Goal: Check status: Check status

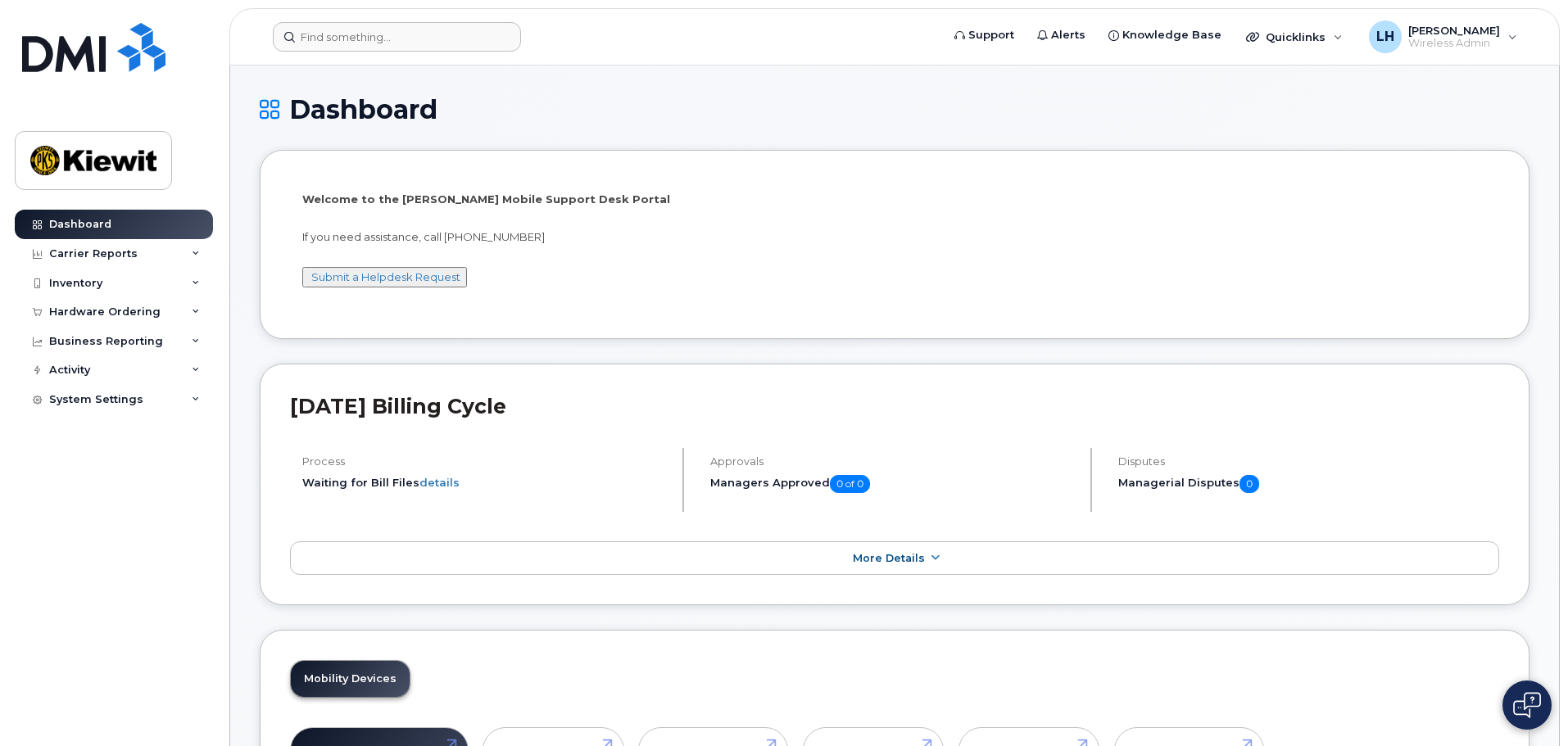
drag, startPoint x: 399, startPoint y: 13, endPoint x: 404, endPoint y: 37, distance: 24.5
click at [400, 17] on header "Support Alerts Knowledge Base Quicklinks Suspend / Cancel Device Change SIM Car…" at bounding box center [894, 36] width 1330 height 57
click at [404, 37] on input at bounding box center [397, 37] width 248 height 29
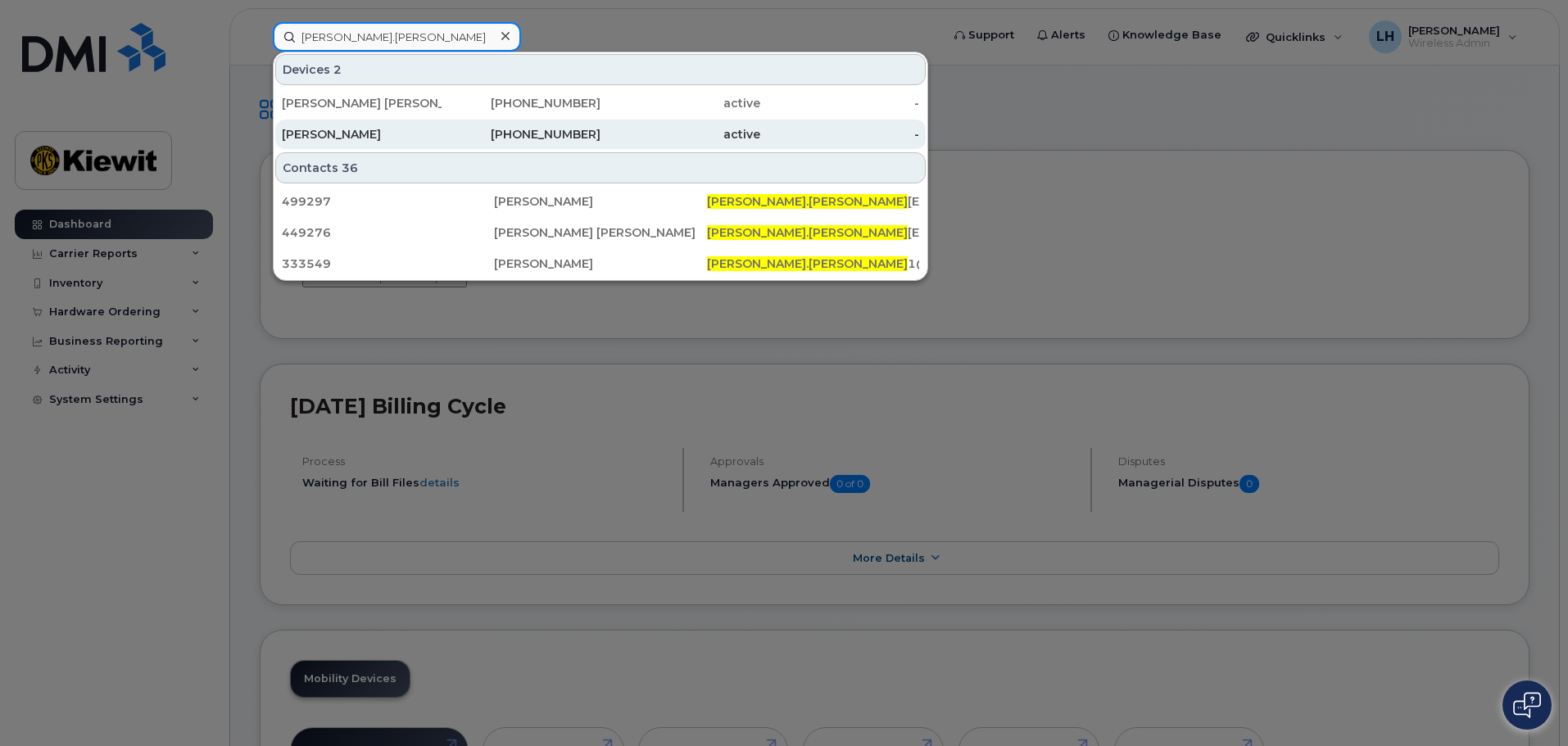
type input "jose.torres"
click at [514, 139] on div "773-882-4890" at bounding box center [521, 134] width 160 height 17
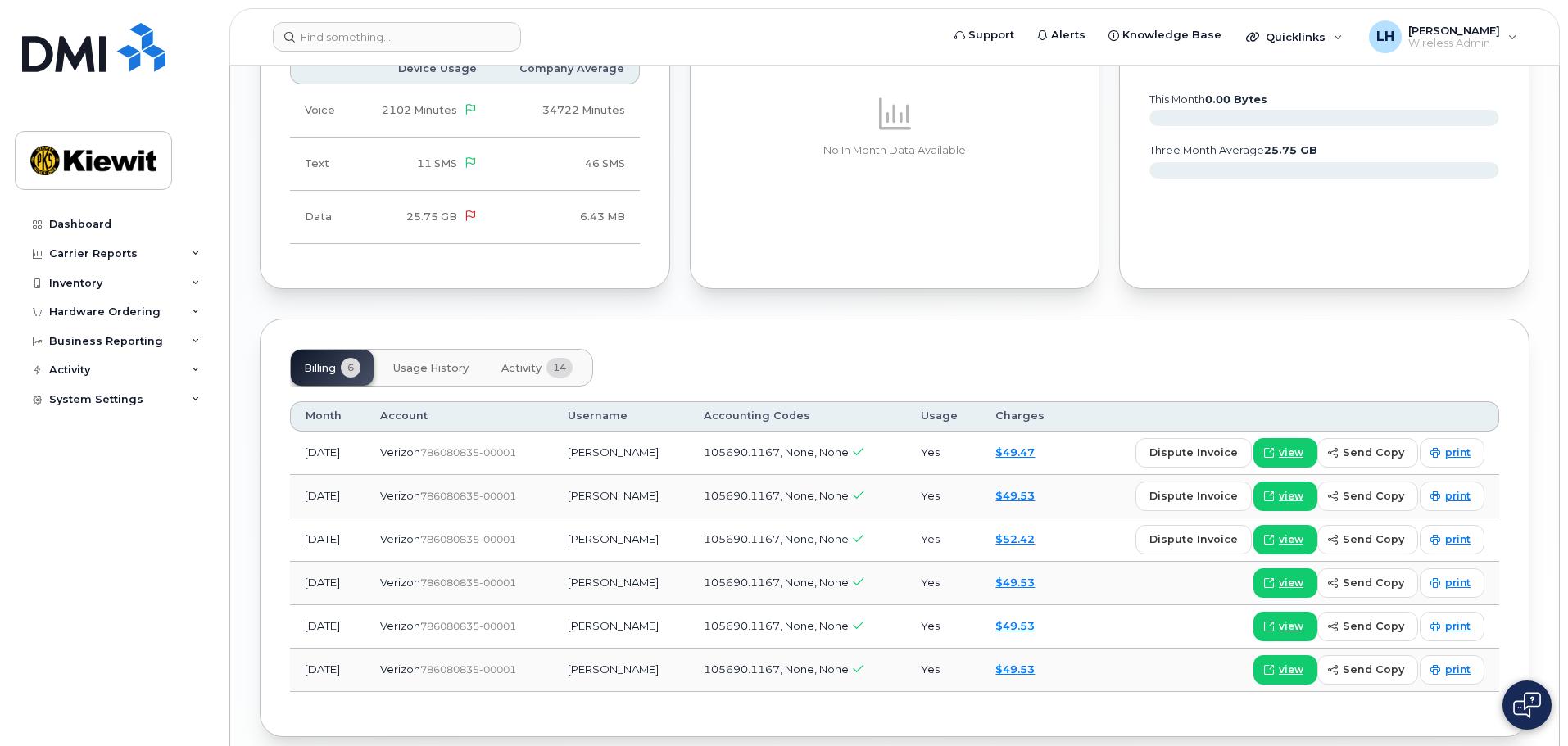
scroll to position [1556, 0]
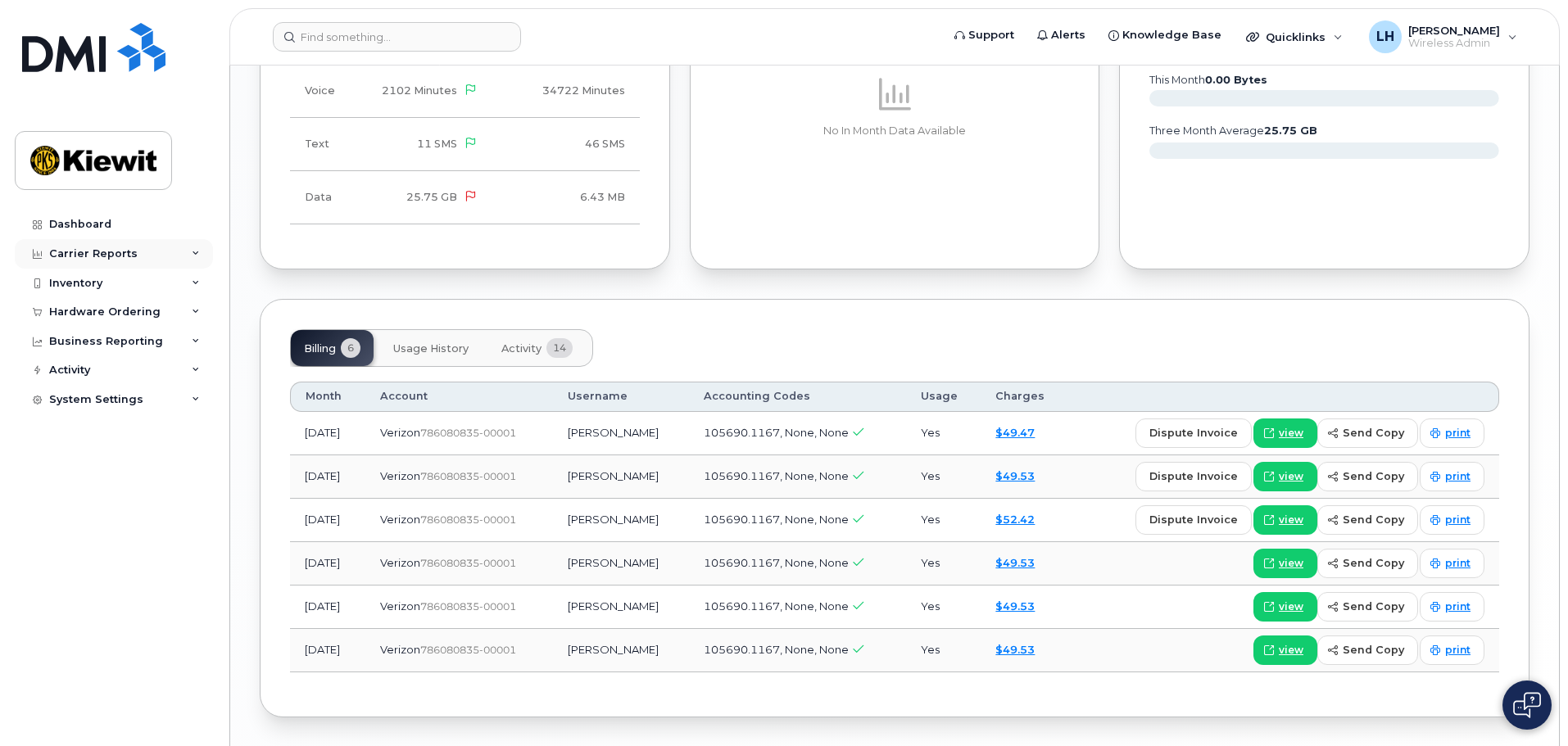
click at [101, 251] on div "Carrier Reports" at bounding box center [93, 253] width 88 height 13
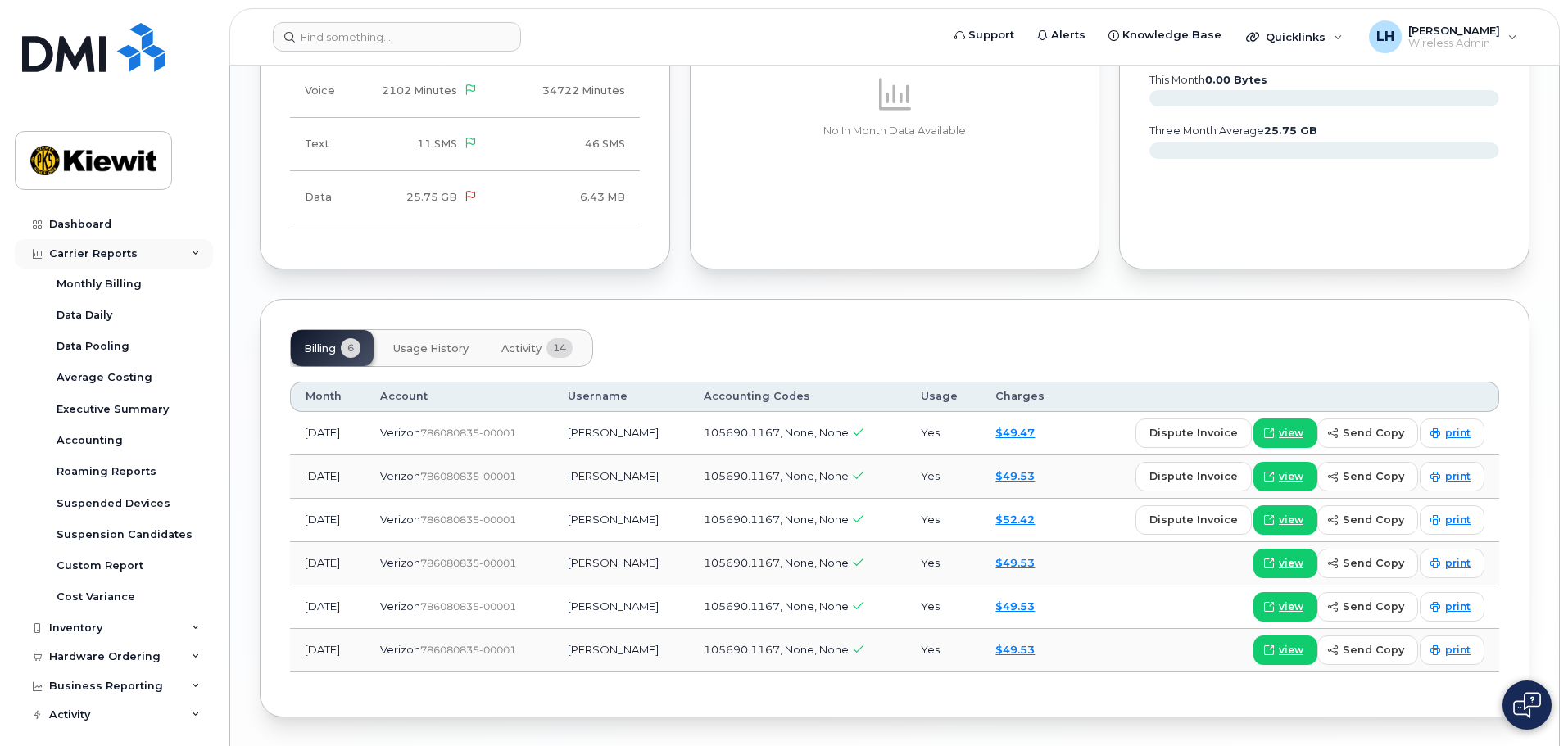
click at [111, 260] on div "Carrier Reports" at bounding box center [114, 254] width 198 height 29
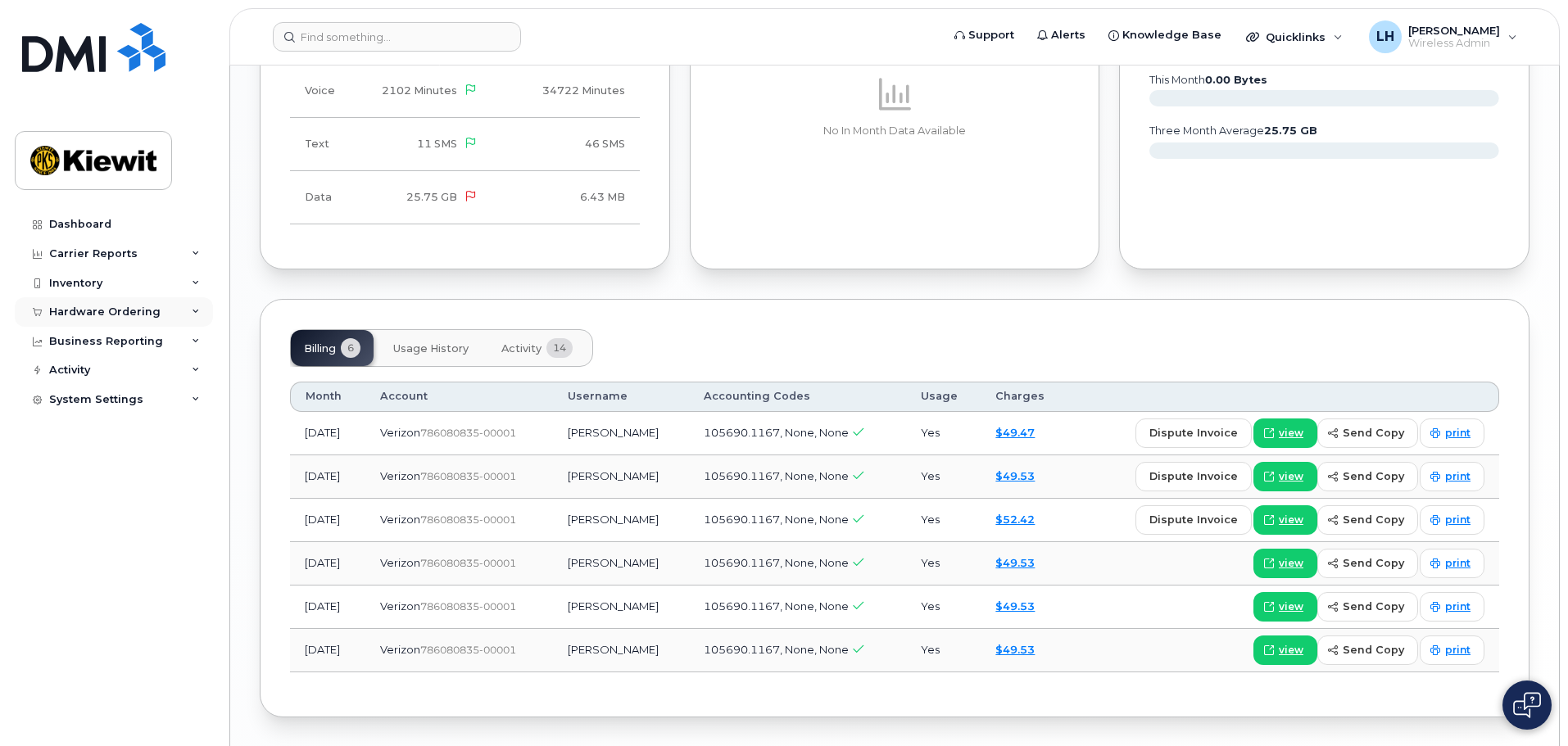
click at [114, 319] on div "Hardware Ordering" at bounding box center [114, 312] width 198 height 29
click at [116, 378] on link "Orders" at bounding box center [128, 374] width 170 height 31
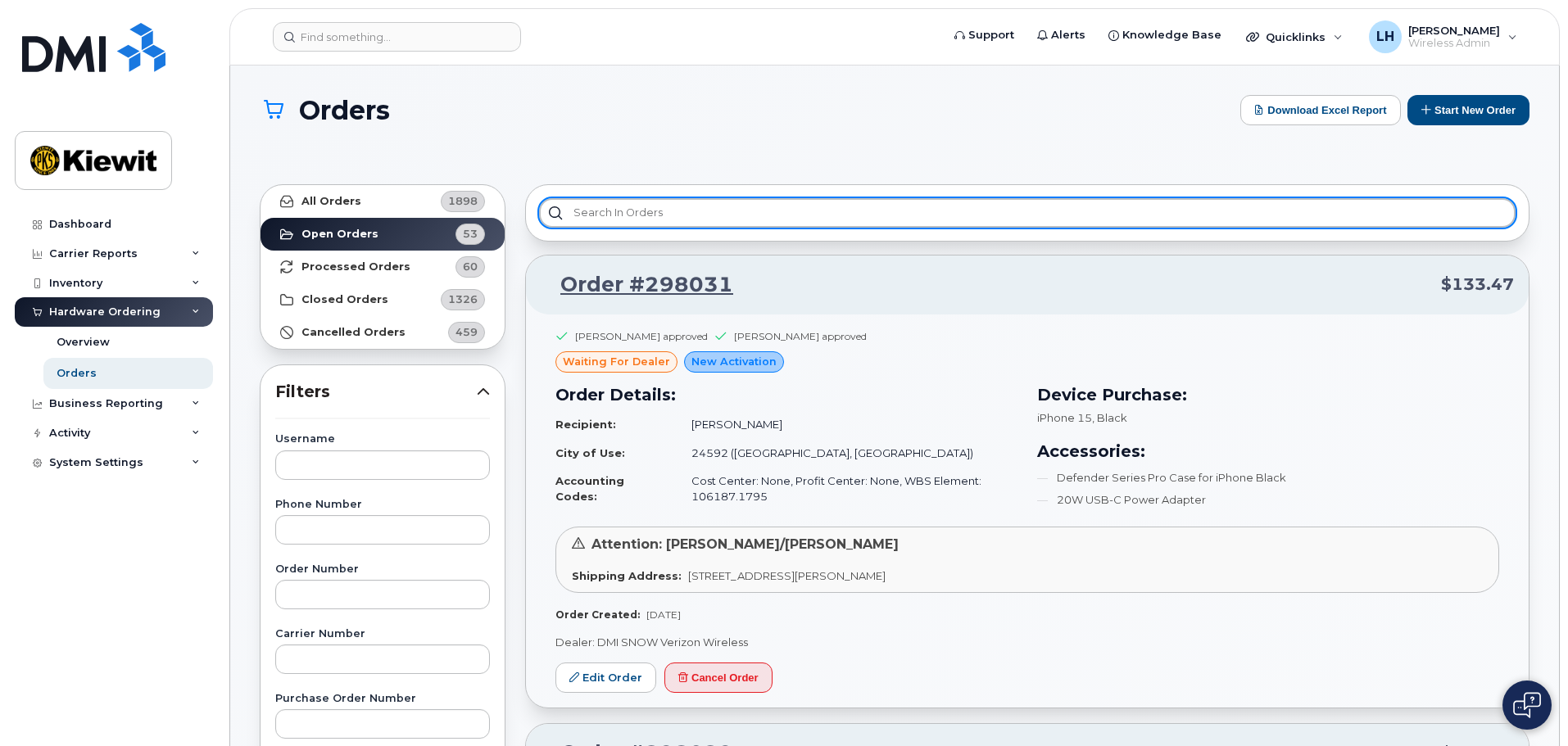
click at [622, 215] on input "text" at bounding box center [1027, 213] width 977 height 29
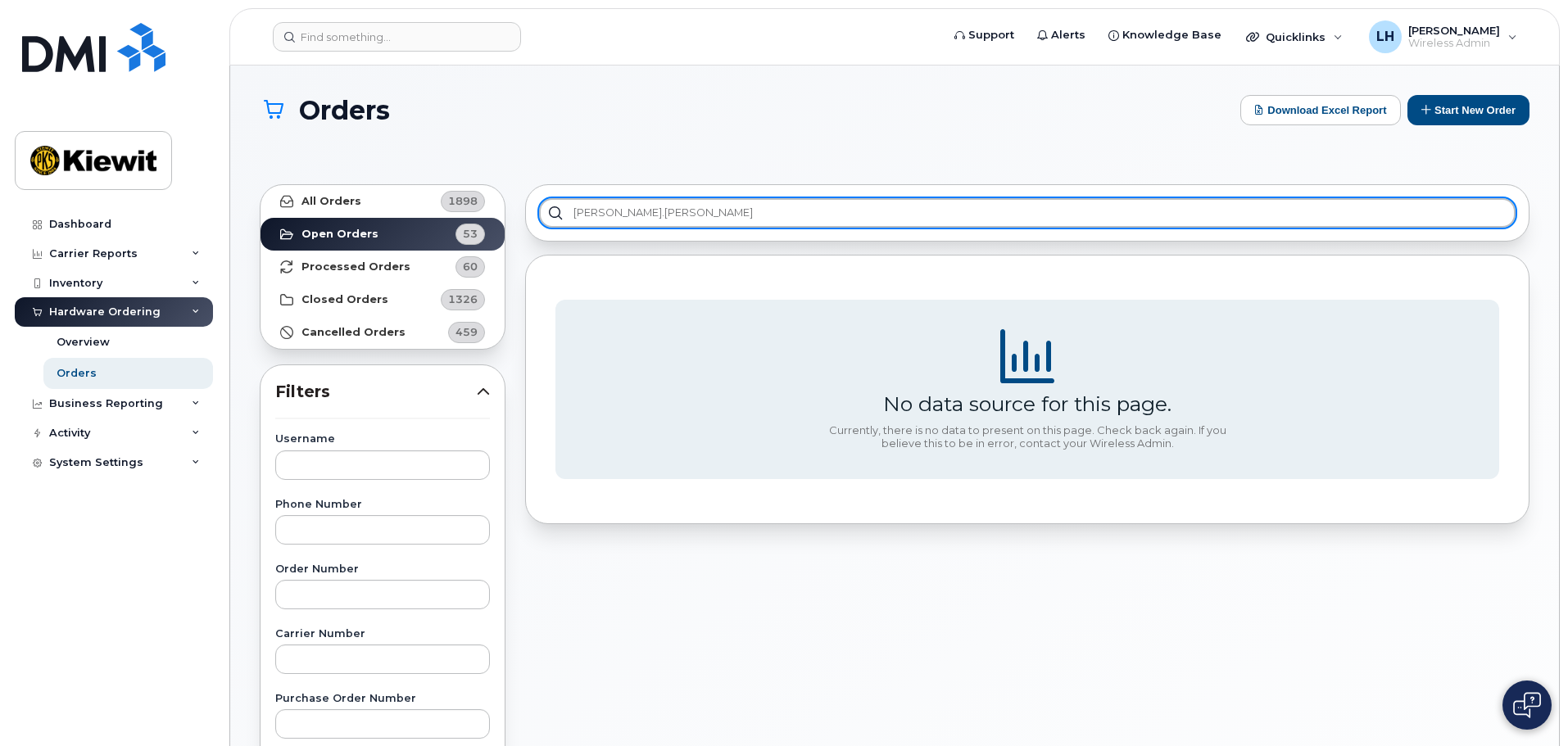
drag, startPoint x: 636, startPoint y: 211, endPoint x: 1342, endPoint y: 220, distance: 706.1
click at [1338, 220] on input "jackson.bowers" at bounding box center [1027, 213] width 977 height 29
type input "j"
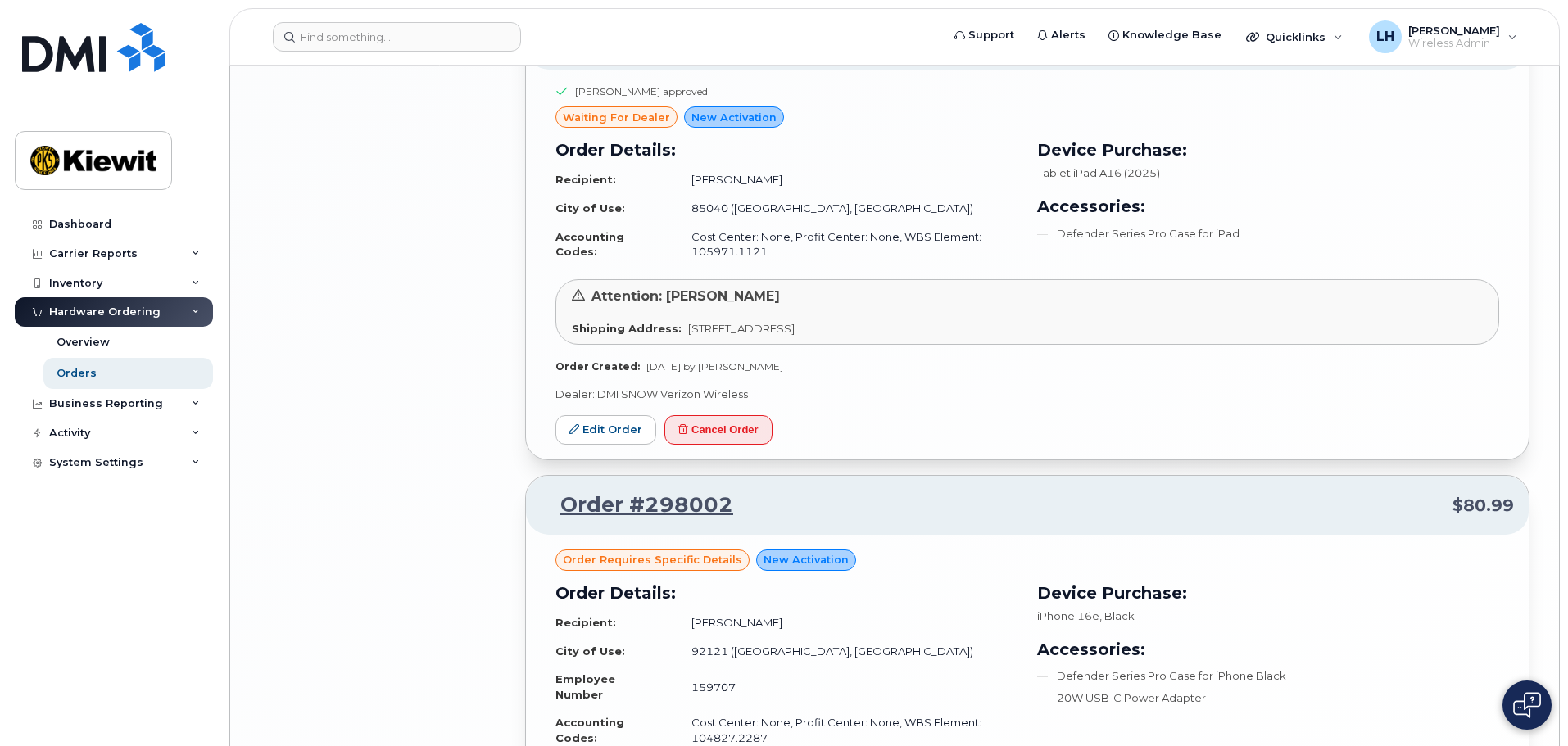
scroll to position [3324, 0]
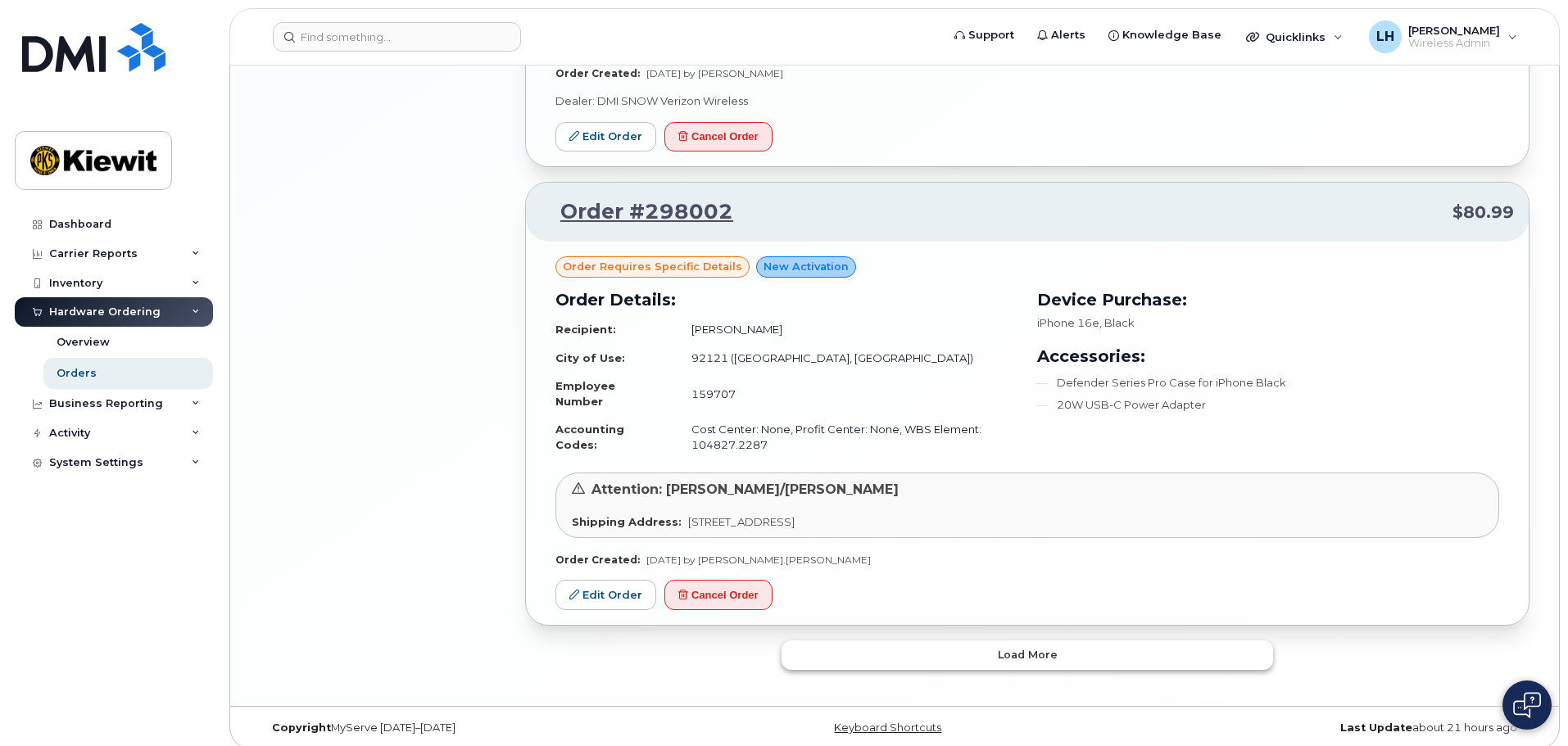
click at [1037, 647] on span "Load more" at bounding box center [1027, 655] width 60 height 16
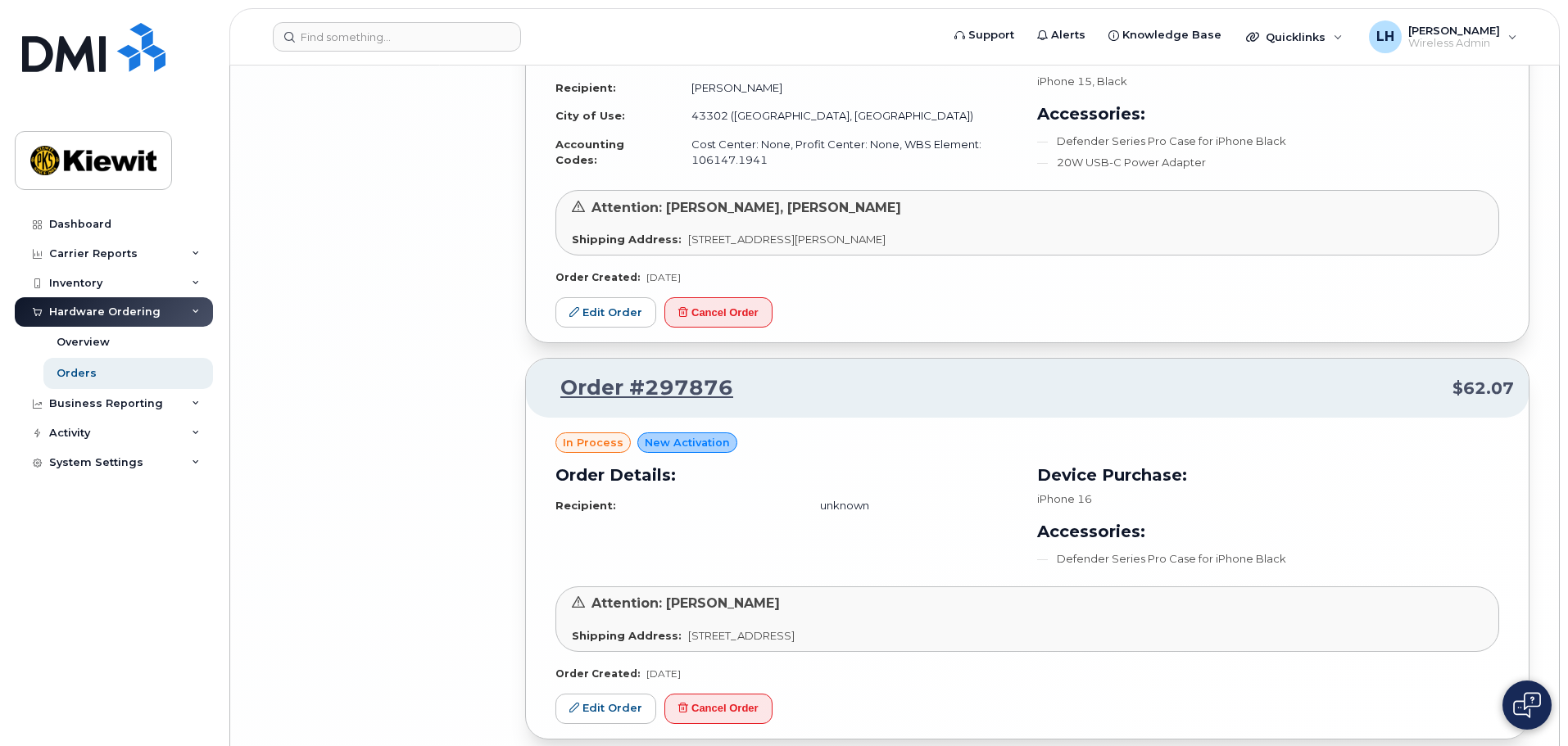
scroll to position [7267, 0]
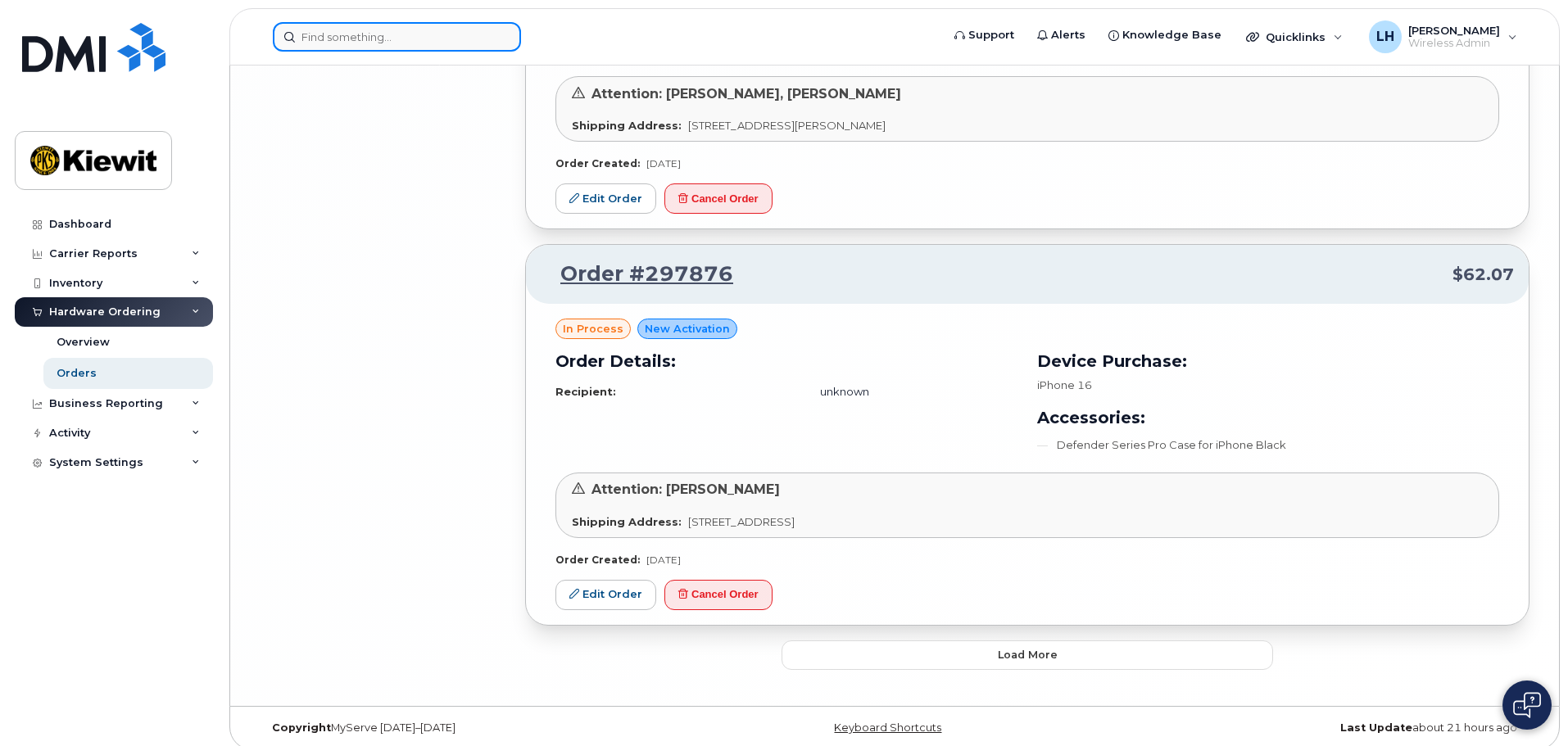
click at [303, 42] on input at bounding box center [397, 37] width 248 height 29
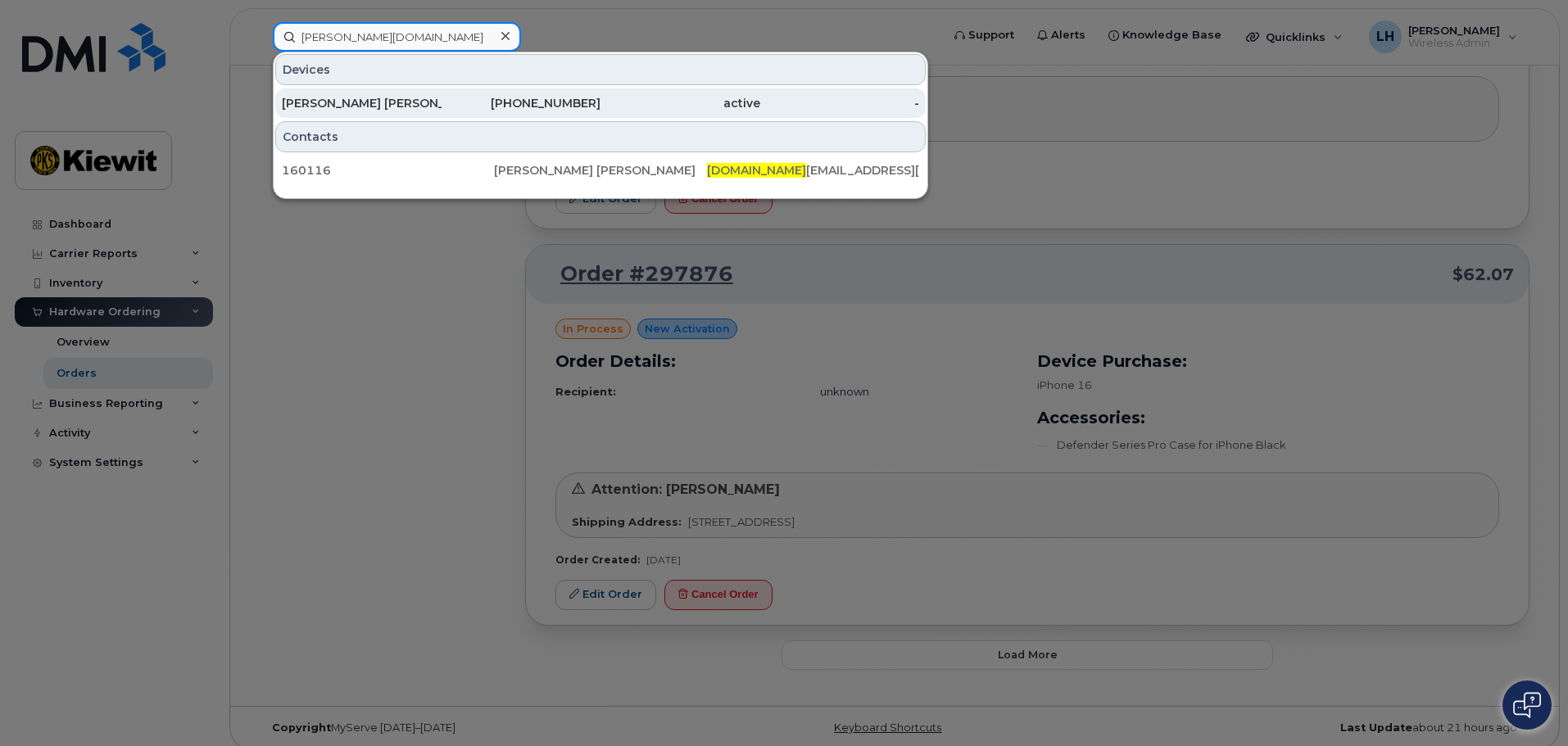
type input "jackson.bo"
click at [420, 111] on div "JACKSON BOWERS" at bounding box center [361, 103] width 160 height 17
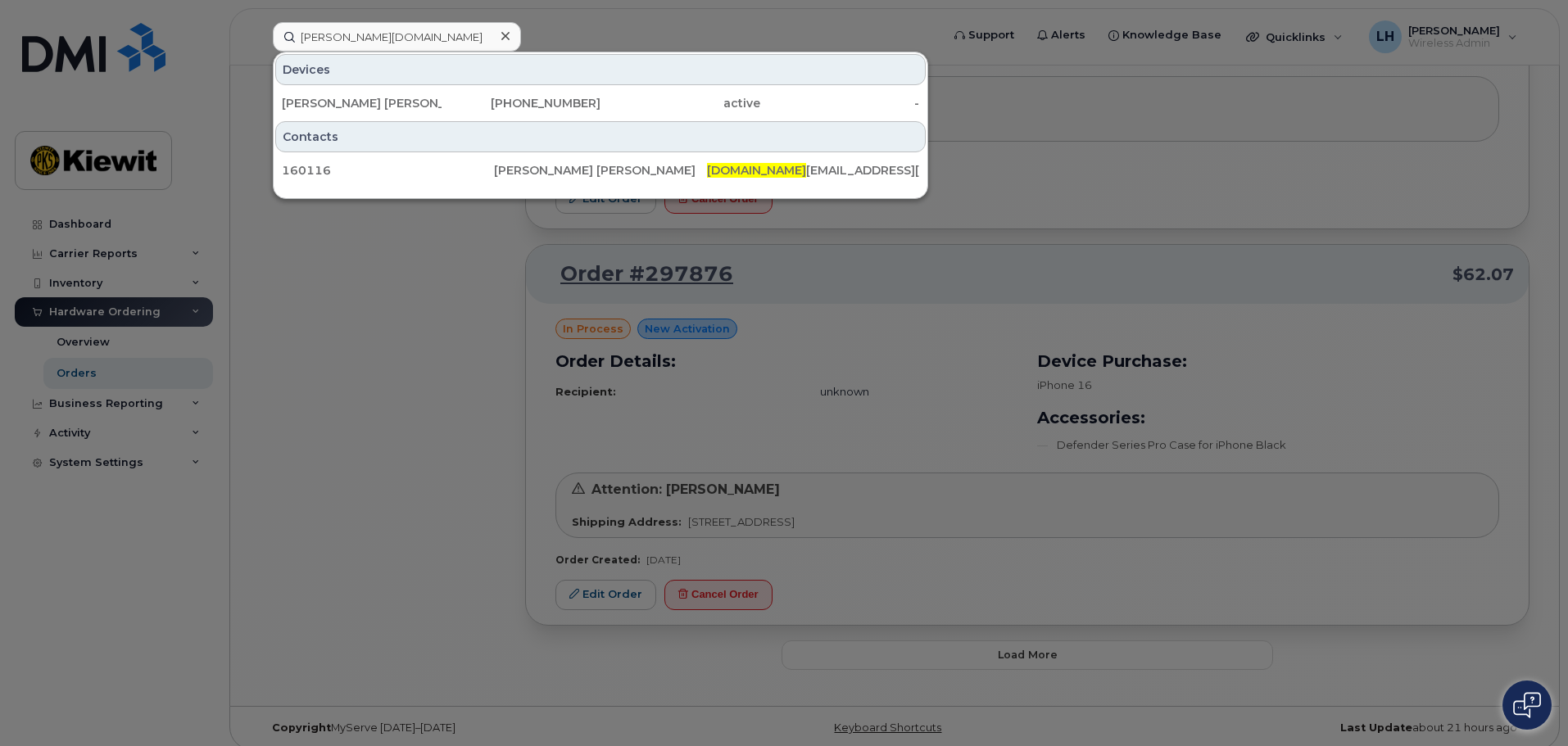
drag, startPoint x: 517, startPoint y: 284, endPoint x: 503, endPoint y: 274, distance: 17.2
click at [513, 283] on div at bounding box center [784, 373] width 1568 height 746
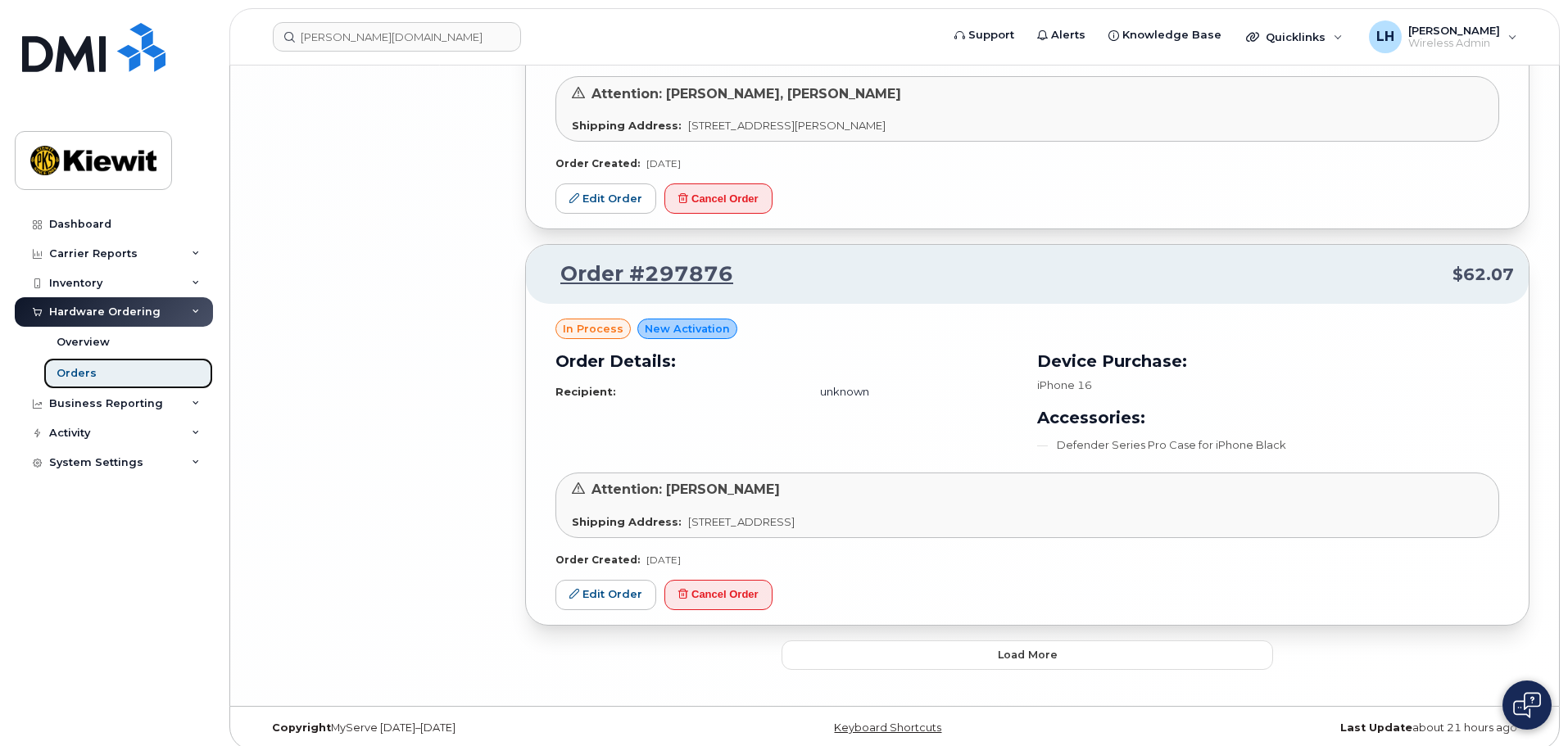
click at [109, 383] on link "Orders" at bounding box center [128, 374] width 170 height 31
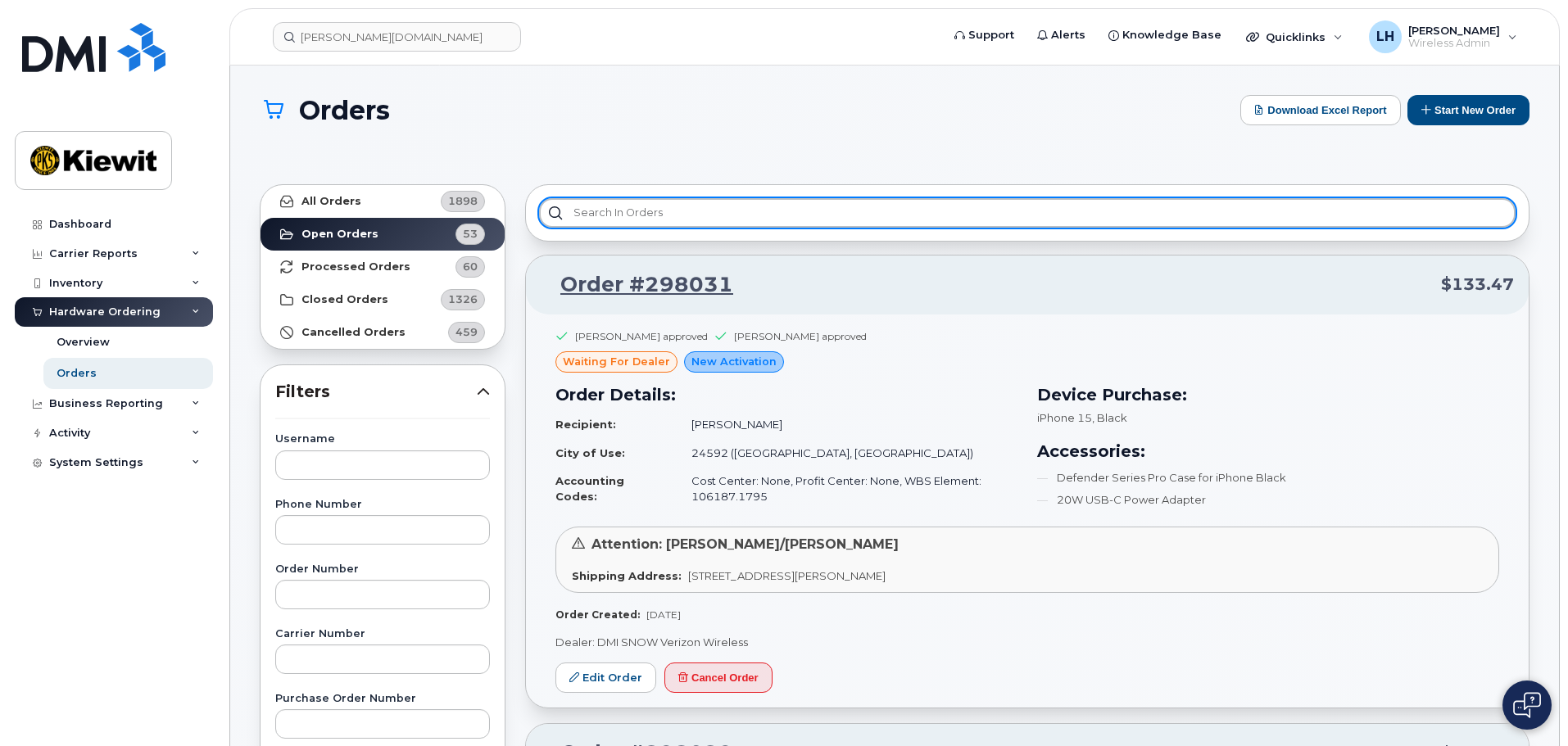
click at [646, 217] on input "text" at bounding box center [1027, 213] width 977 height 29
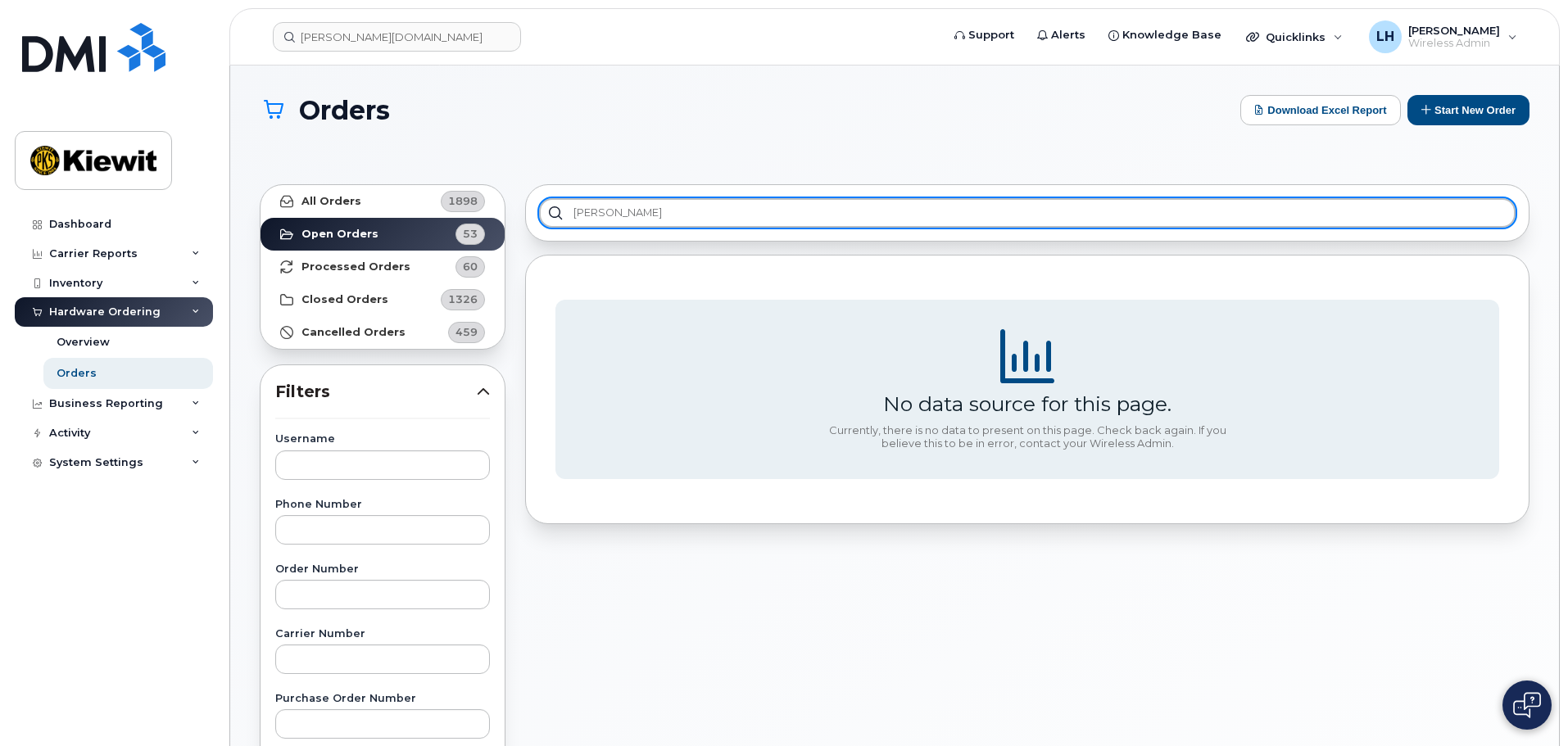
drag, startPoint x: 646, startPoint y: 217, endPoint x: 248, endPoint y: 161, distance: 401.9
click at [249, 161] on div "Orders Download Excel Report Start New Order All Orders 1898 Open Orders 53 Pro…" at bounding box center [893, 705] width 1328 height 1279
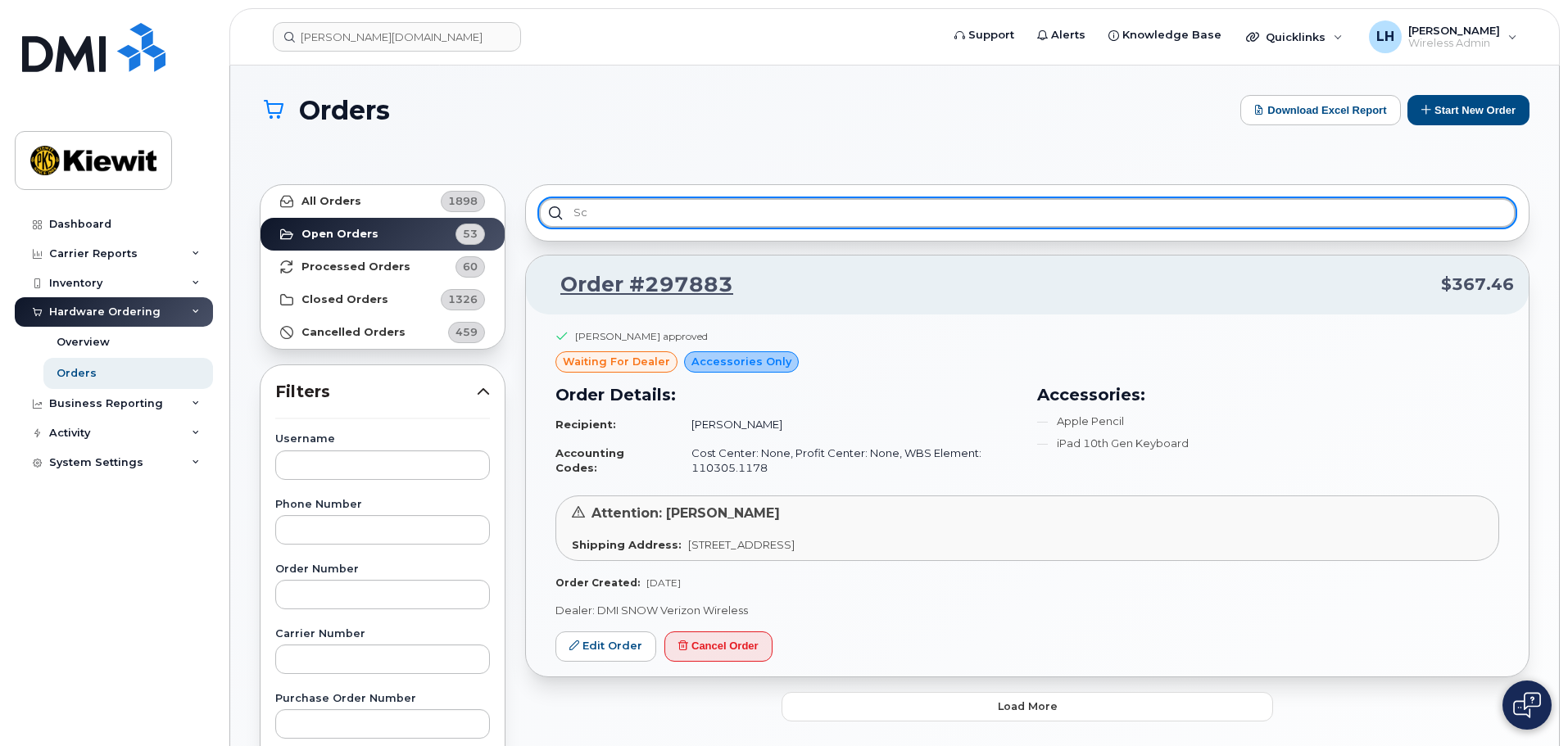
type input "s"
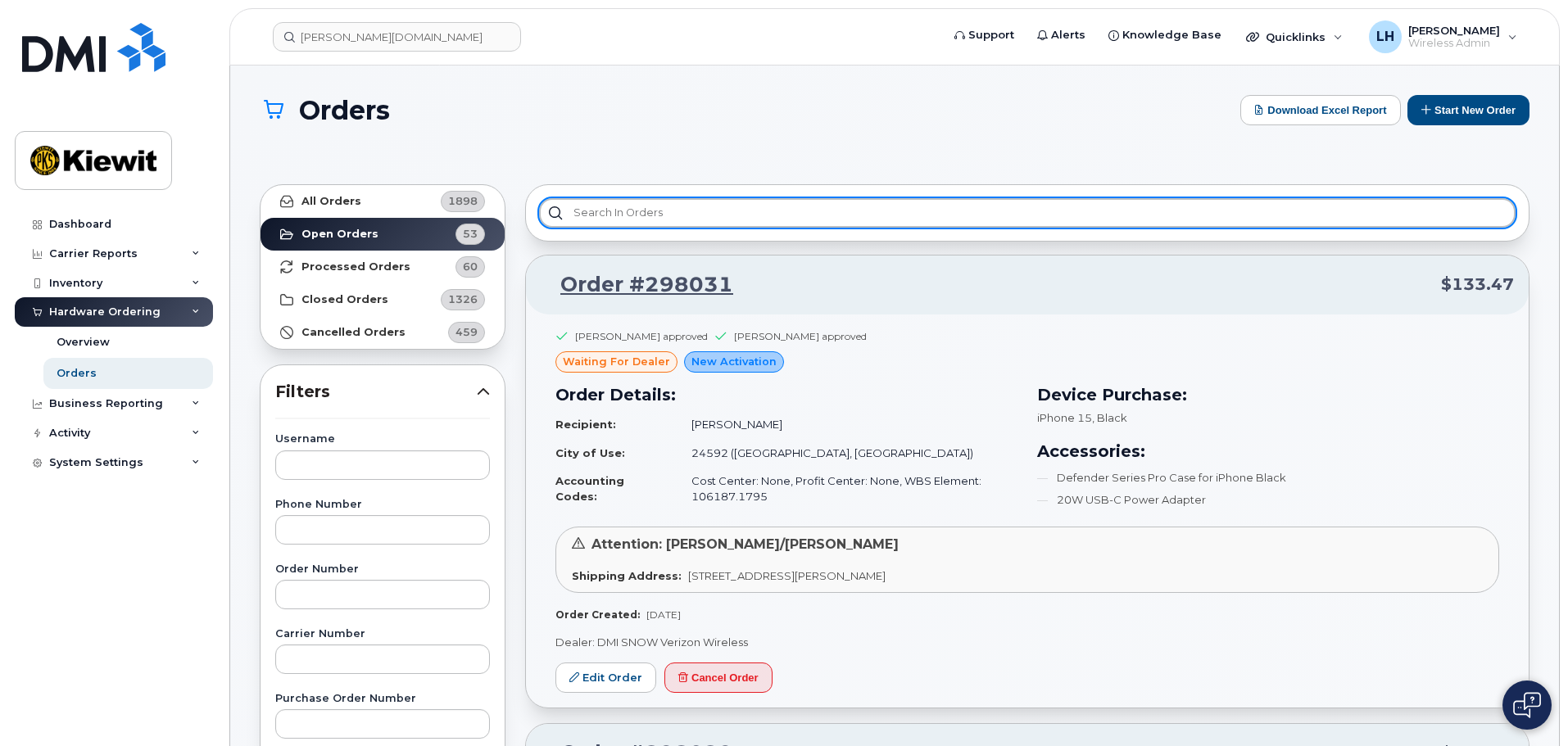
paste input "CS0780355"
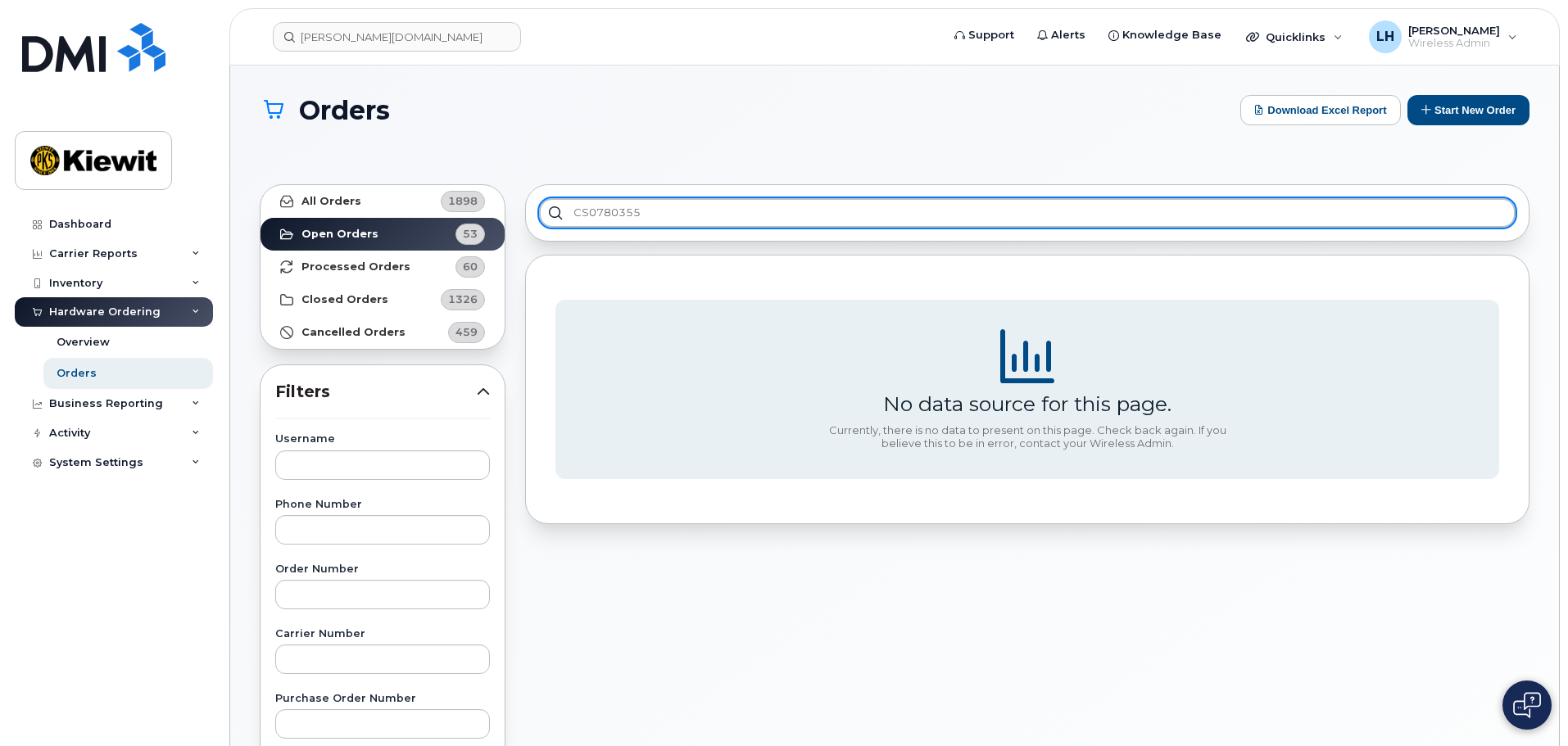
type input "CS0780355"
drag, startPoint x: 721, startPoint y: 217, endPoint x: 506, endPoint y: 195, distance: 216.1
click at [506, 195] on div "All Orders 1898 Open Orders 53 Processed Orders 60 Closed Orders 1326 Cancelled…" at bounding box center [894, 750] width 1289 height 1150
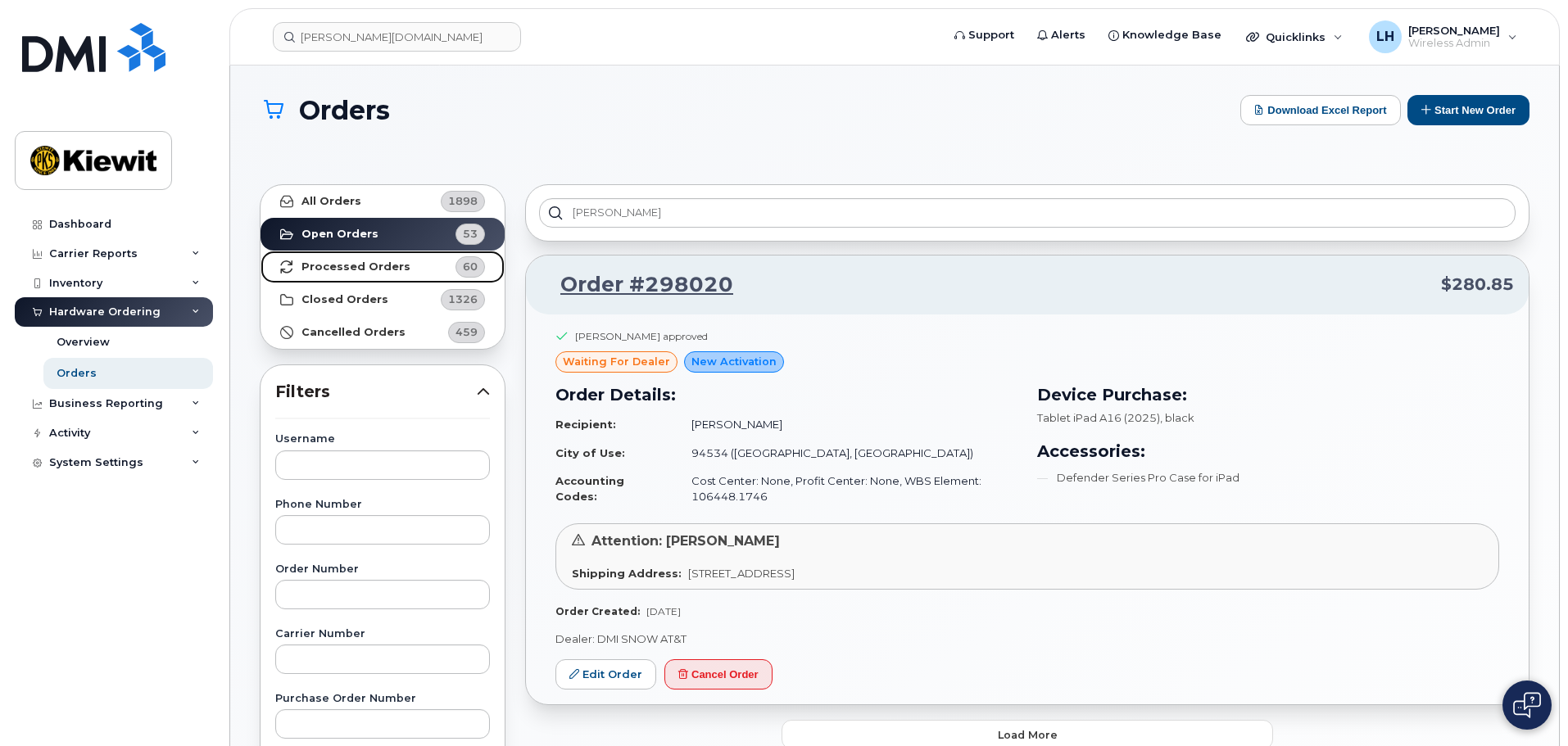
click at [374, 266] on strong "Processed Orders" at bounding box center [355, 266] width 109 height 13
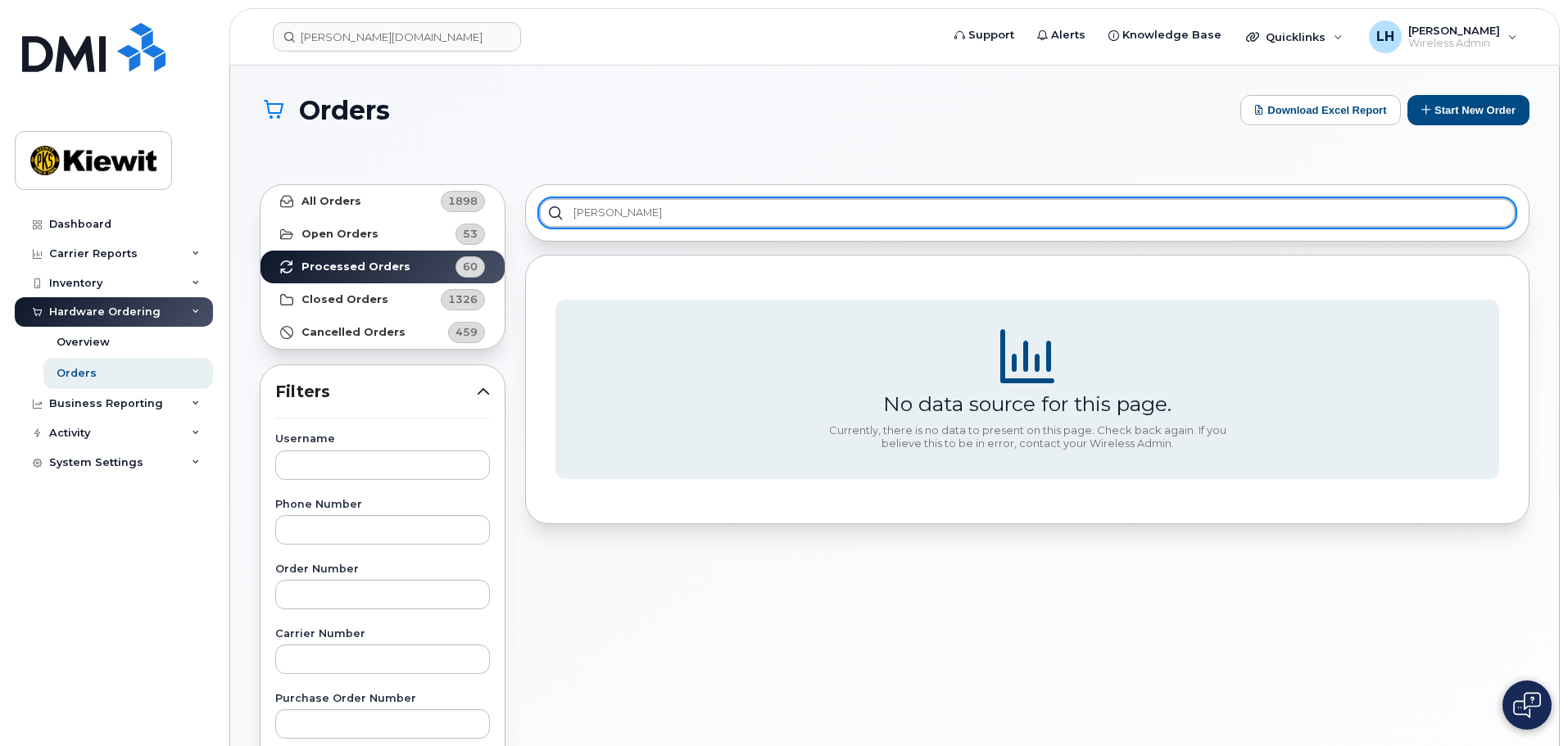
drag, startPoint x: 631, startPoint y: 213, endPoint x: 452, endPoint y: 174, distance: 183.2
click at [452, 175] on div "All Orders 1898 Open Orders 53 Processed Orders 60 Closed Orders 1326 Cancelled…" at bounding box center [894, 750] width 1289 height 1150
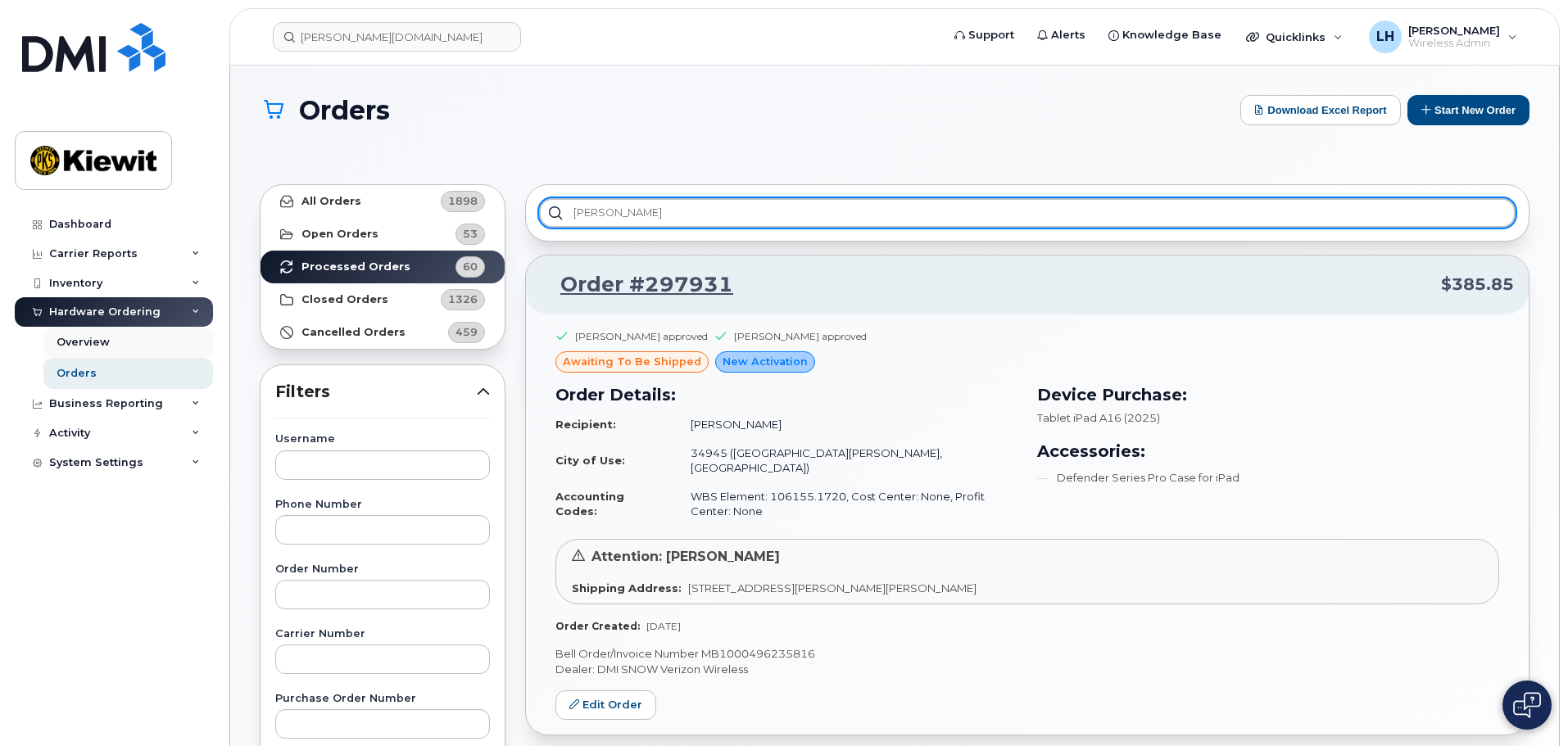
type input "scott"
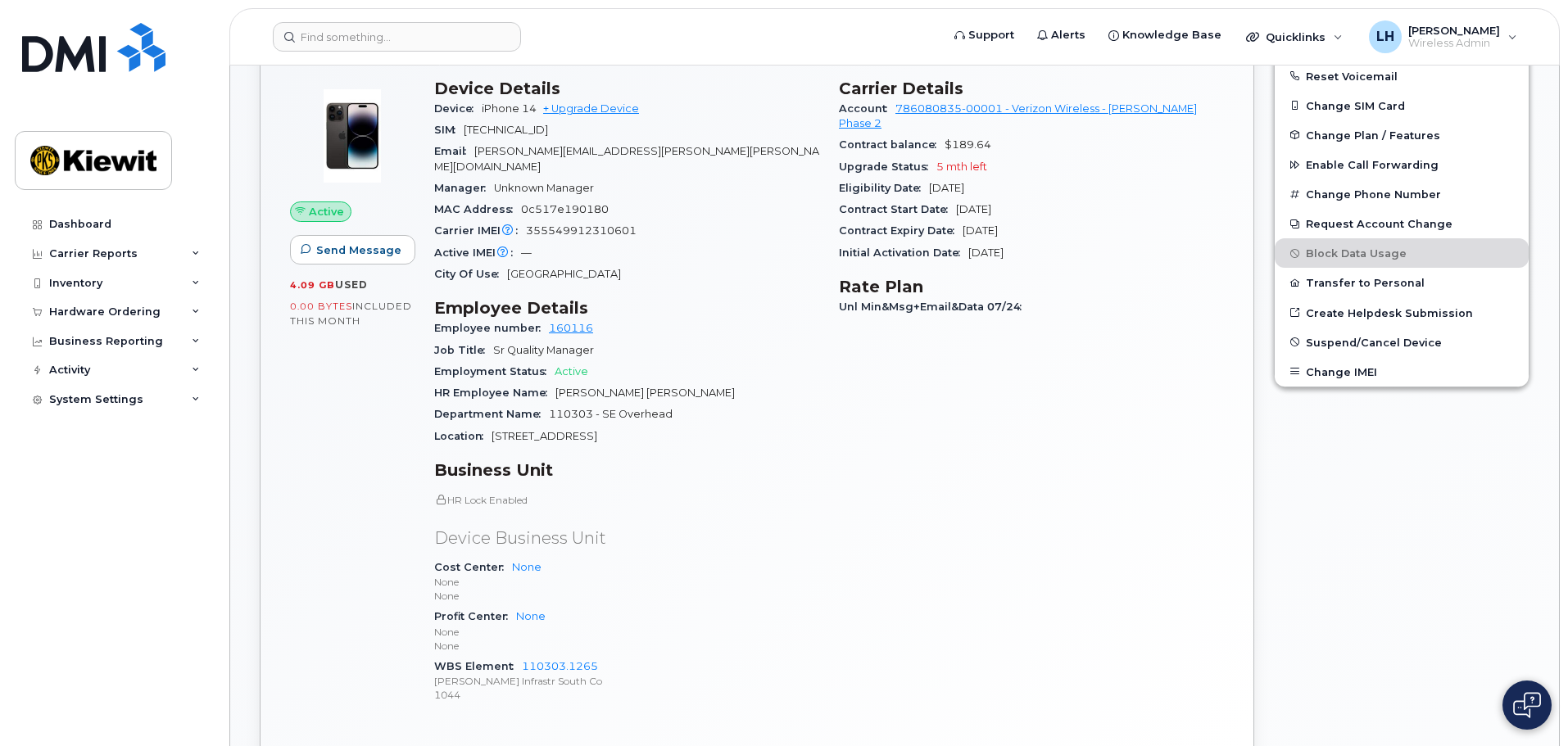
scroll to position [409, 0]
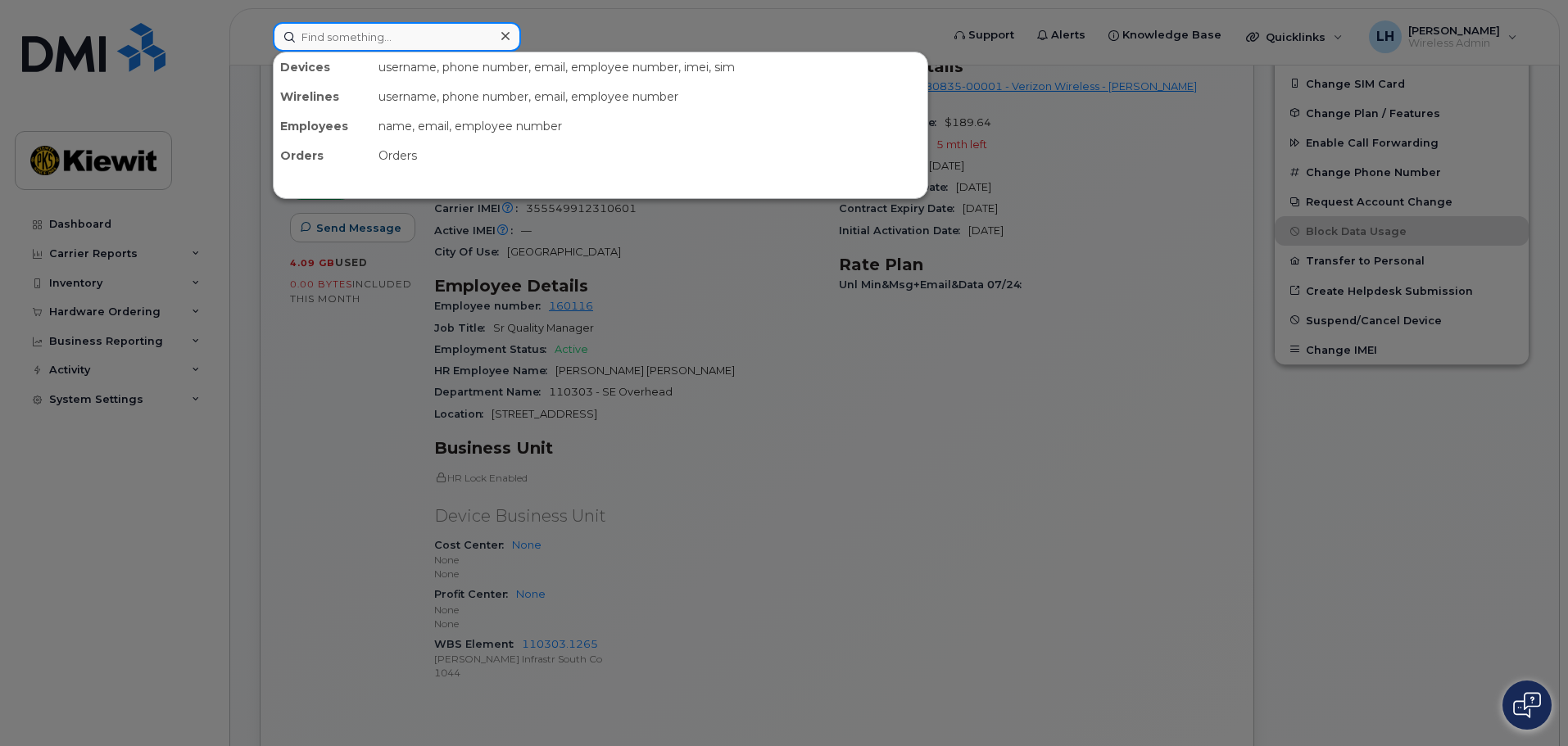
click at [378, 31] on input at bounding box center [397, 37] width 248 height 29
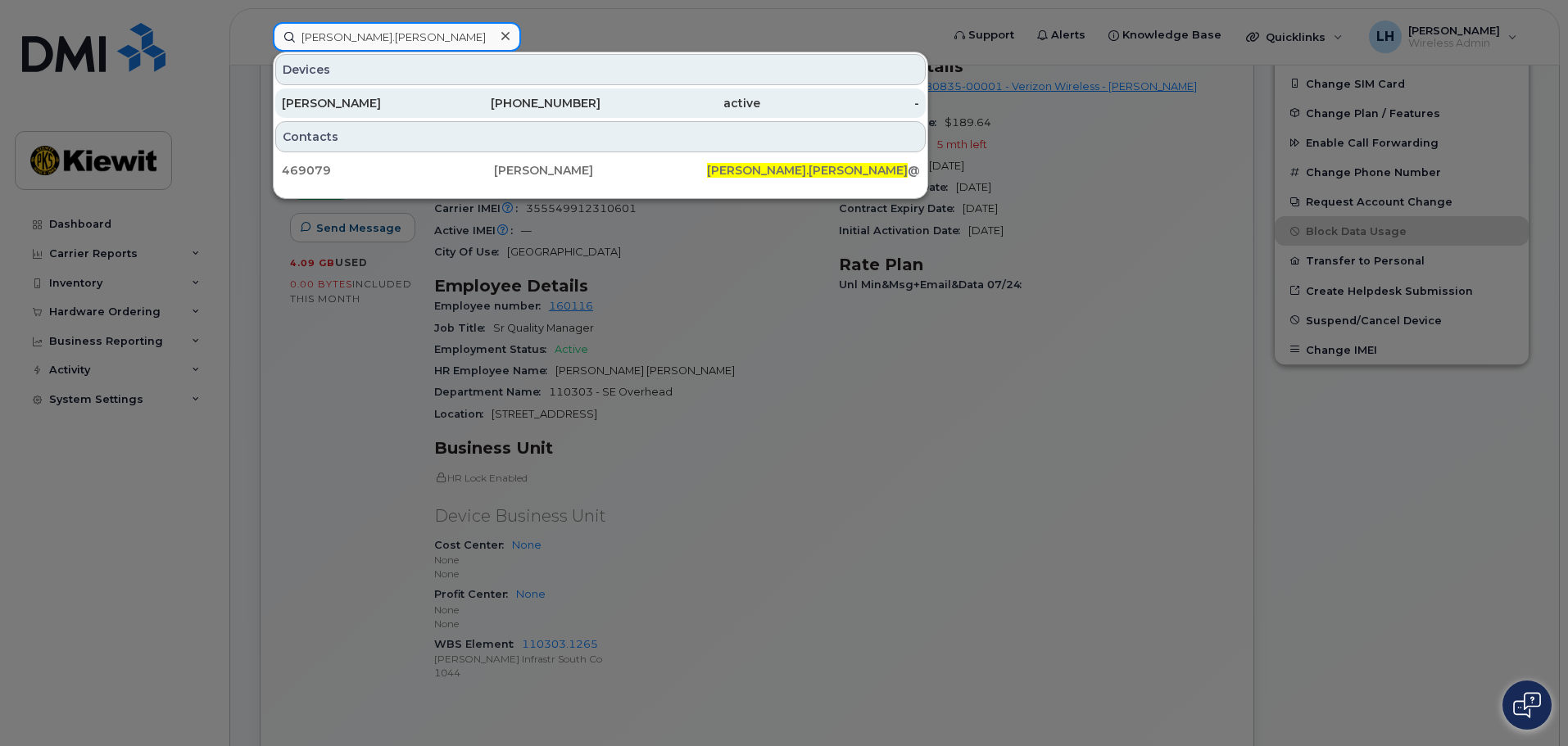
type input "scott.ross"
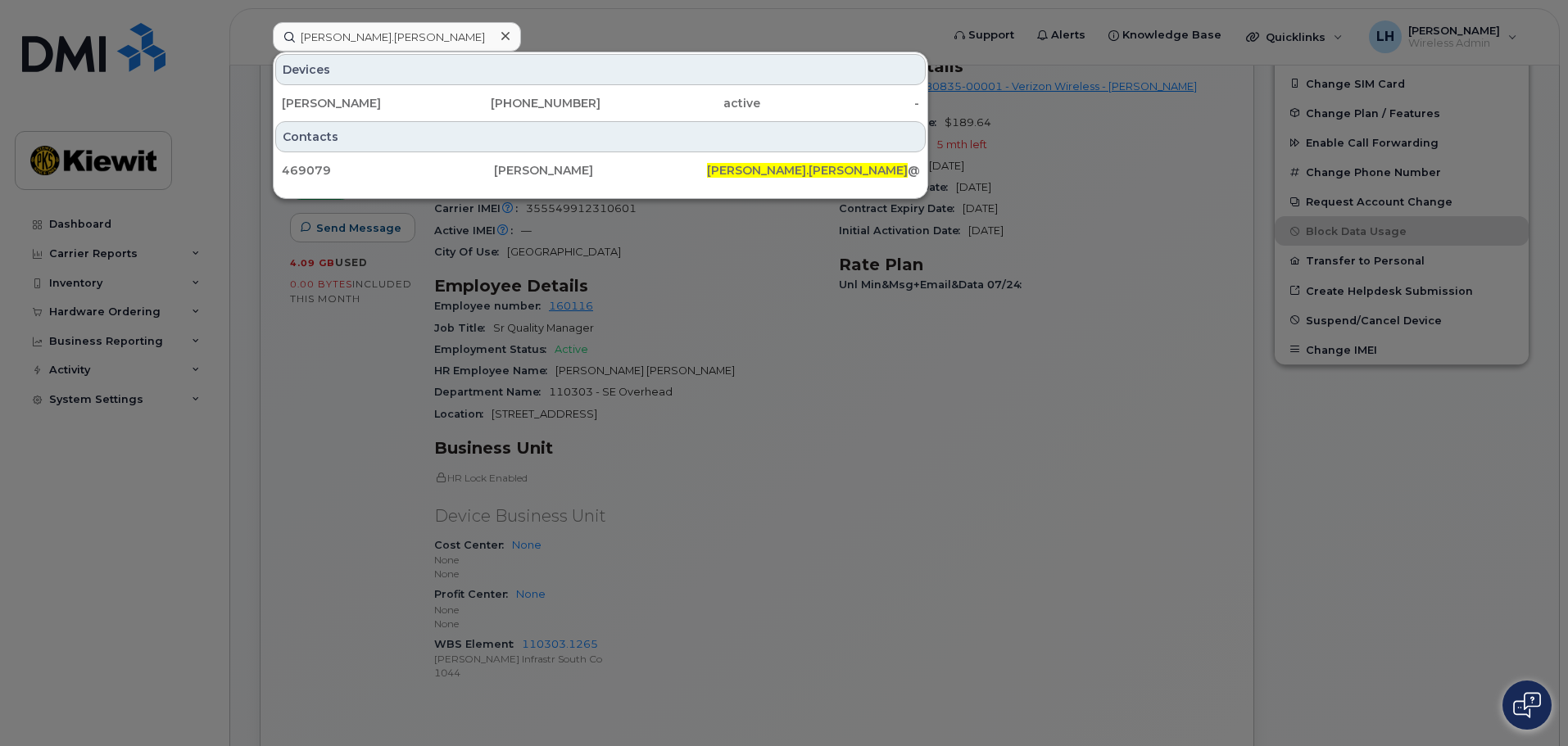
click at [313, 412] on div at bounding box center [784, 373] width 1568 height 746
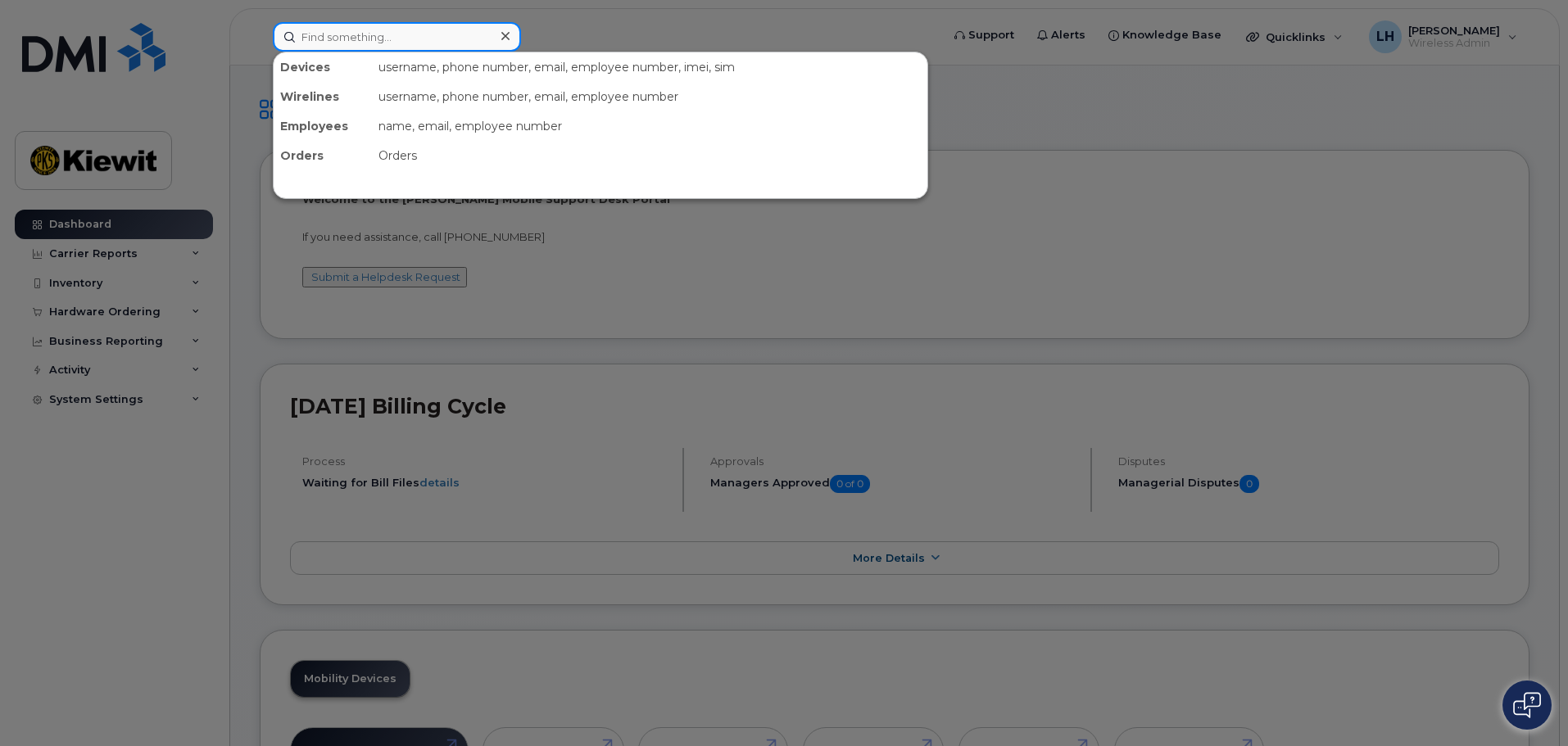
click at [320, 37] on input at bounding box center [397, 37] width 248 height 29
click at [1182, 205] on div at bounding box center [784, 373] width 1568 height 746
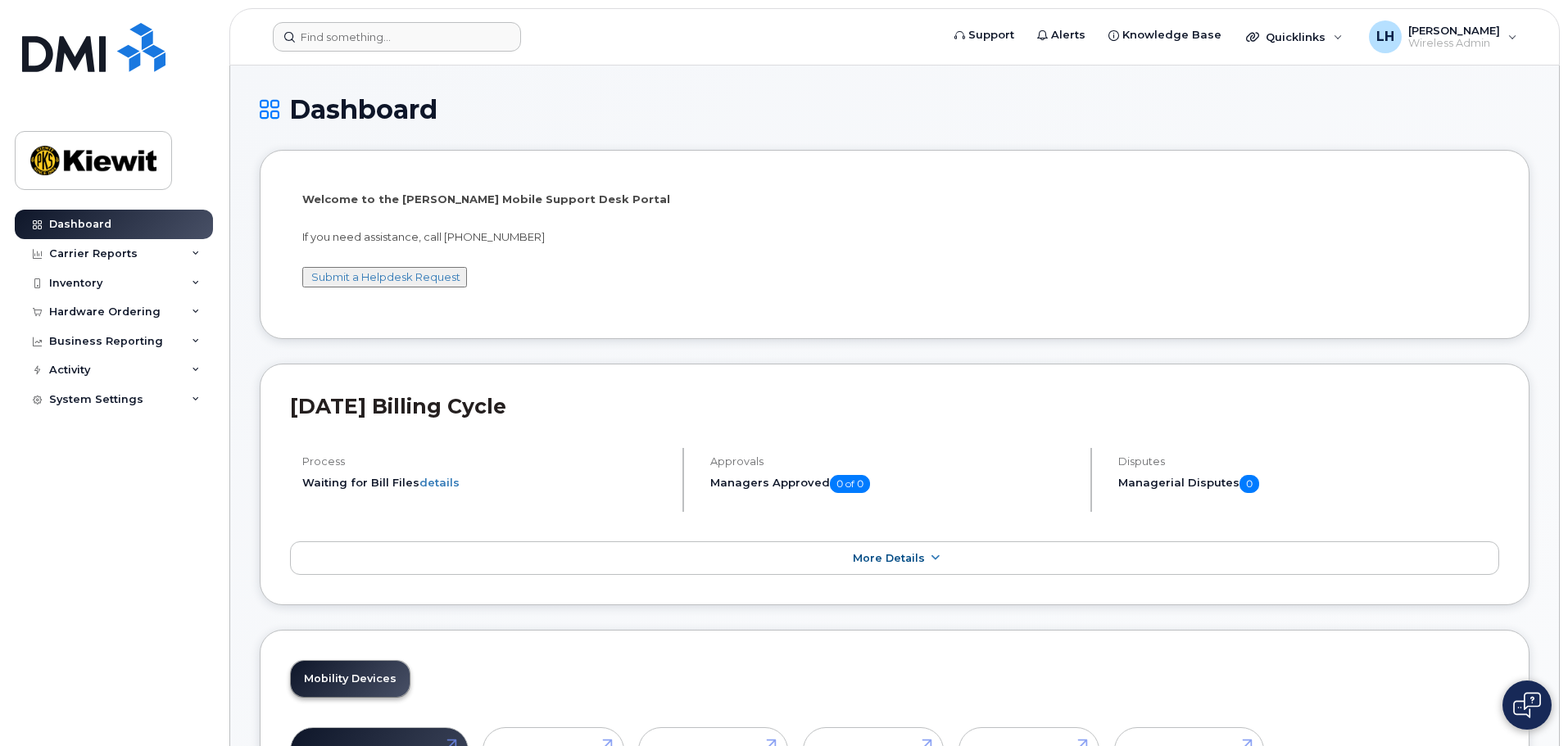
click at [1141, 101] on h1 "Dashboard" at bounding box center [894, 109] width 1270 height 28
